Goal: Find specific page/section: Find specific page/section

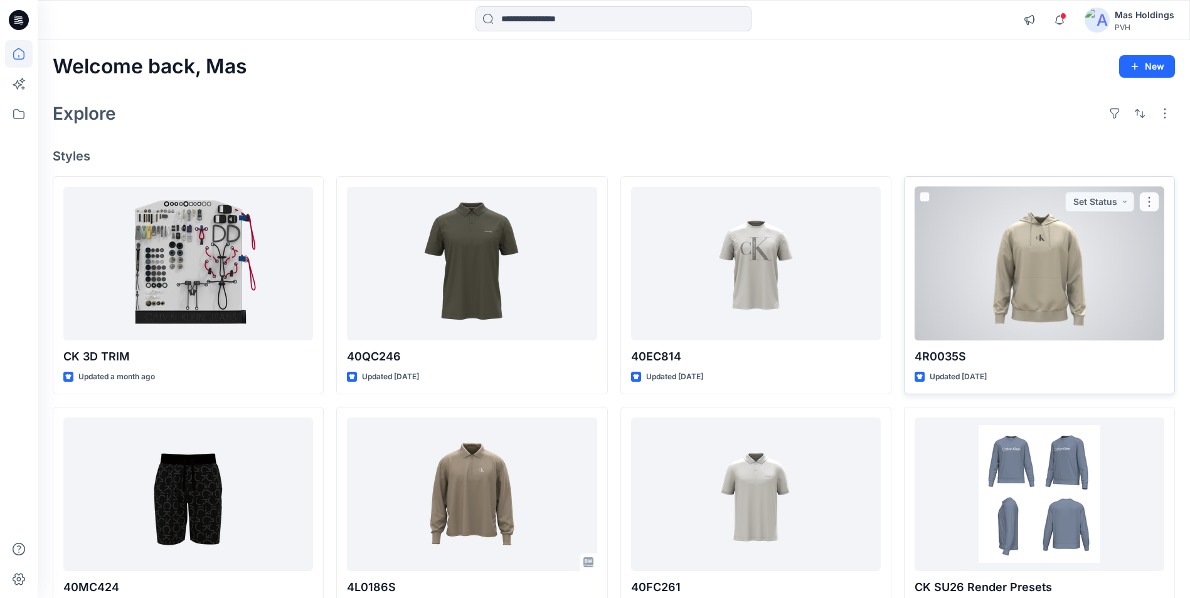
drag, startPoint x: 1051, startPoint y: 183, endPoint x: 1045, endPoint y: 193, distance: 11.0
click at [1045, 193] on div "4R0035S Updated [DATE] Set Status" at bounding box center [1039, 285] width 271 height 218
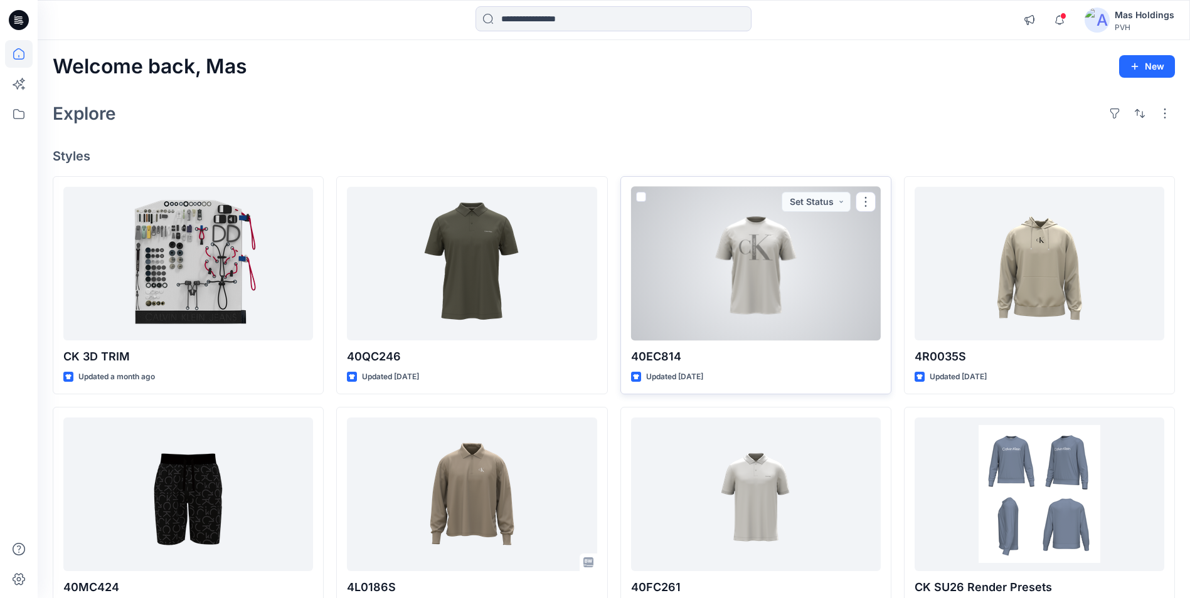
click at [544, 543] on div at bounding box center [472, 495] width 250 height 154
click at [521, 541] on div "Welcome back, Mas New Explore Styles CK 3D TRIM Updated a month ago 40MC424 Upd…" at bounding box center [614, 478] width 1152 height 876
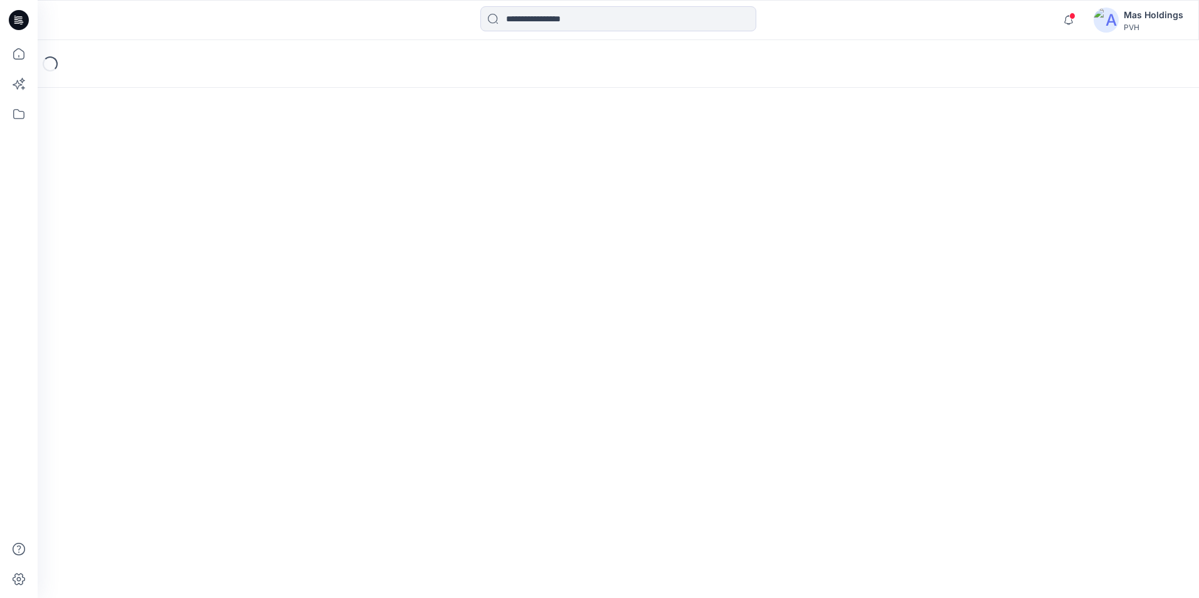
click at [212, 180] on div "Loading..." at bounding box center [619, 319] width 1162 height 558
click at [216, 176] on div "Loading..." at bounding box center [619, 319] width 1162 height 558
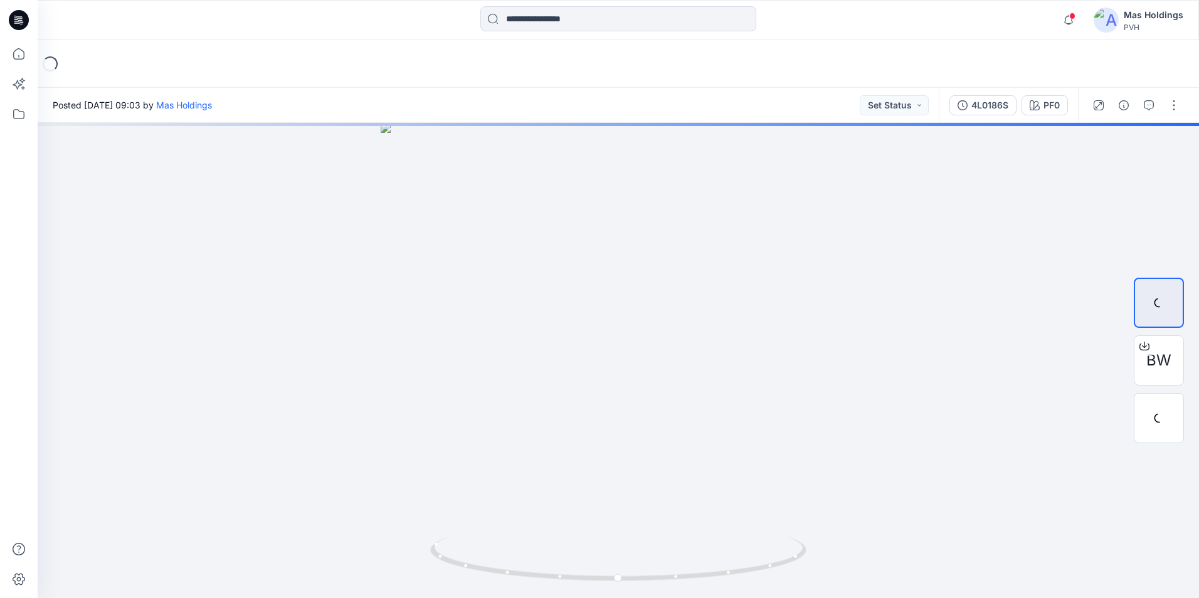
click at [925, 50] on div "Loading..." at bounding box center [619, 64] width 1162 height 48
